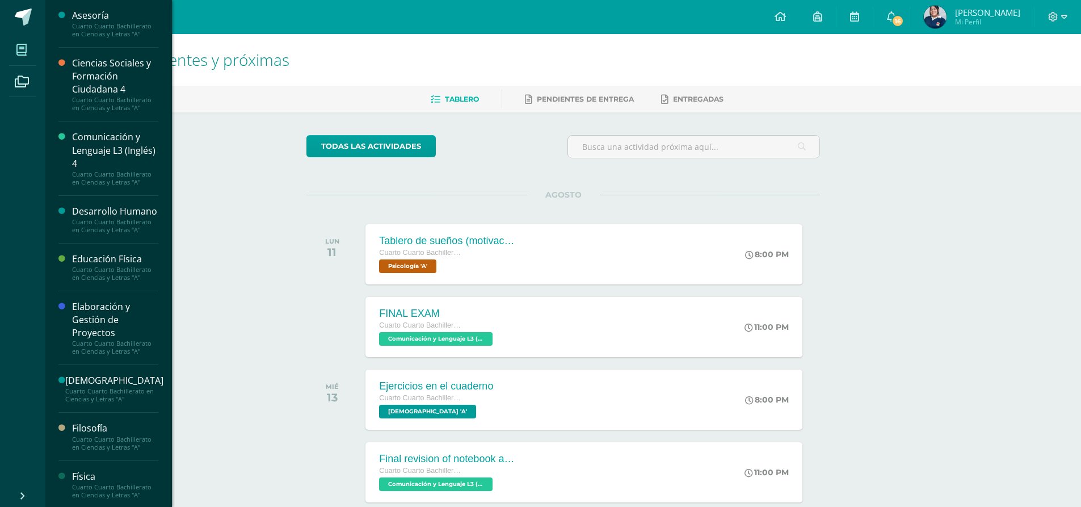
click at [30, 44] on span at bounding box center [22, 50] width 26 height 26
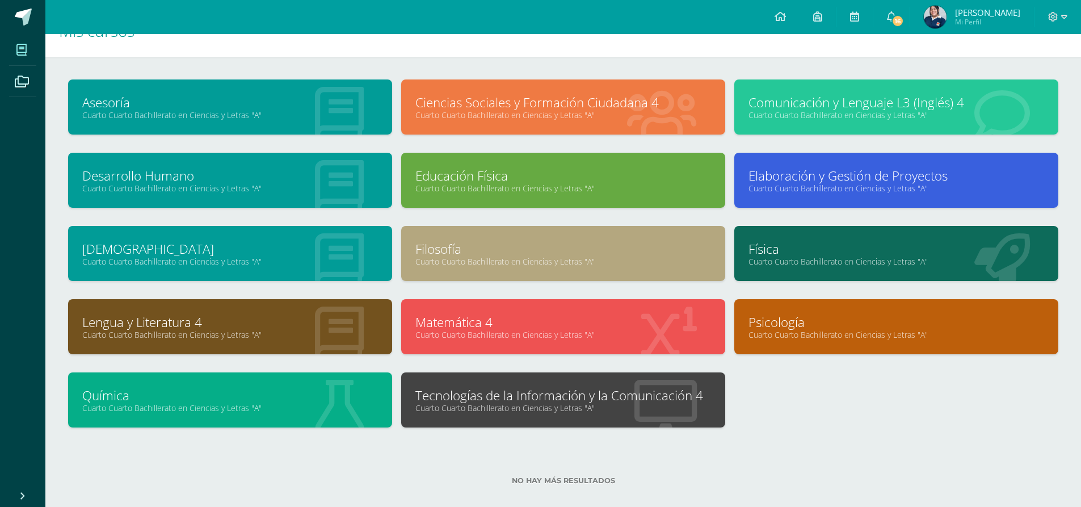
scroll to position [43, 0]
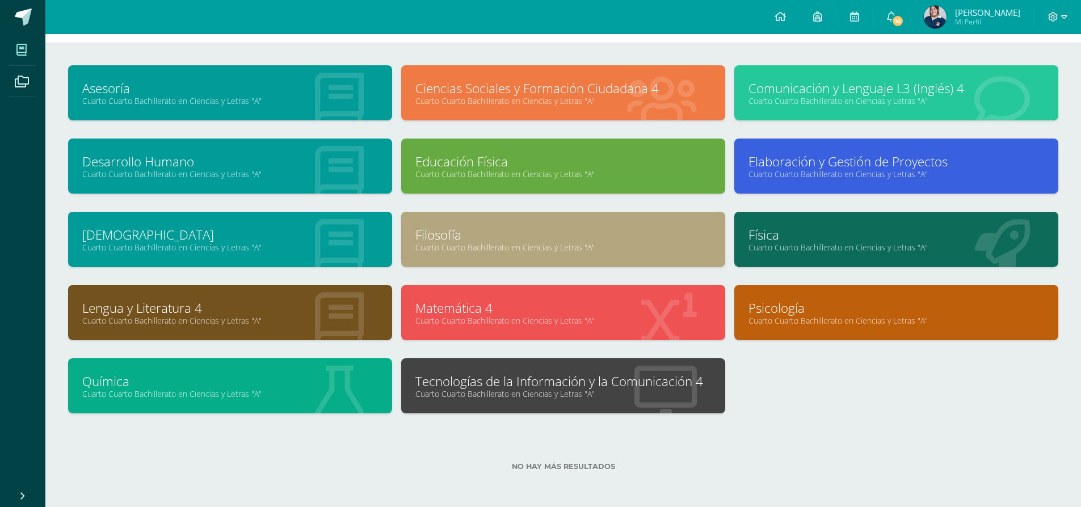
click at [577, 397] on link "Cuarto Cuarto Bachillerato en Ciencias y Letras "A"" at bounding box center [564, 393] width 296 height 11
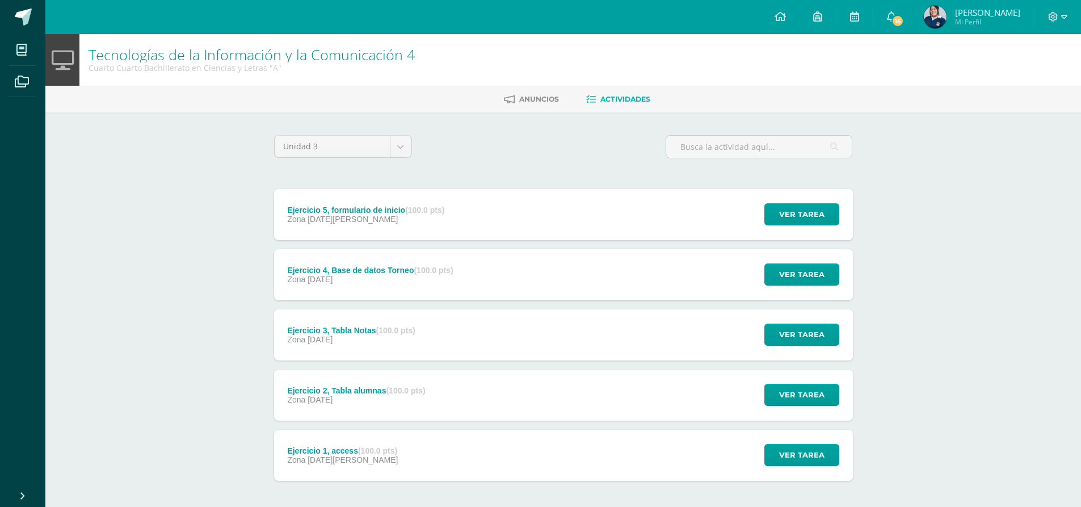
click at [500, 232] on div "Ejercicio 5, formulario de inicio (100.0 pts) Zona [DATE][PERSON_NAME] Ver tare…" at bounding box center [563, 214] width 579 height 51
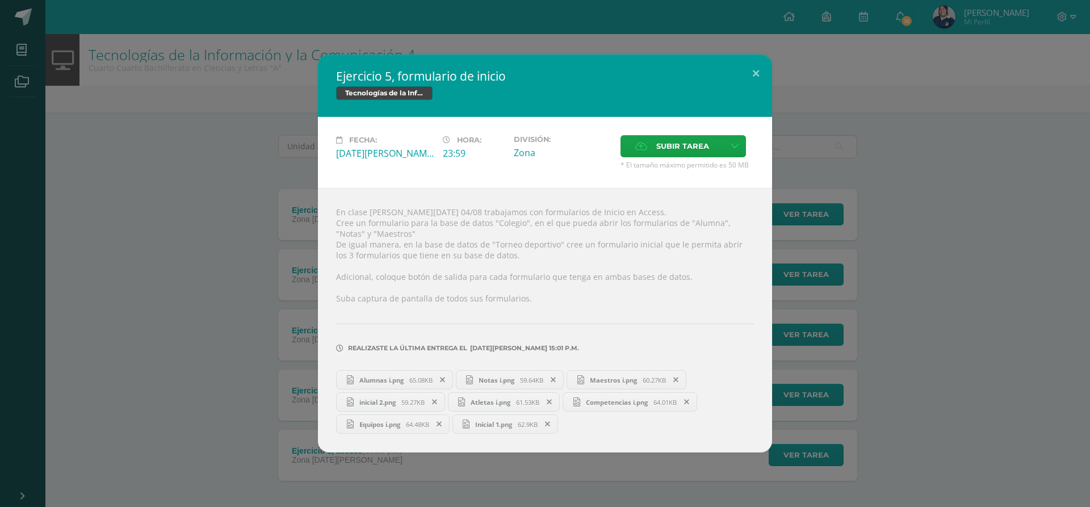
click at [210, 283] on div "Ejercicio 5, formulario de inicio Tecnologías de la Información y la Comunicaci…" at bounding box center [545, 253] width 1081 height 398
